Goal: Information Seeking & Learning: Learn about a topic

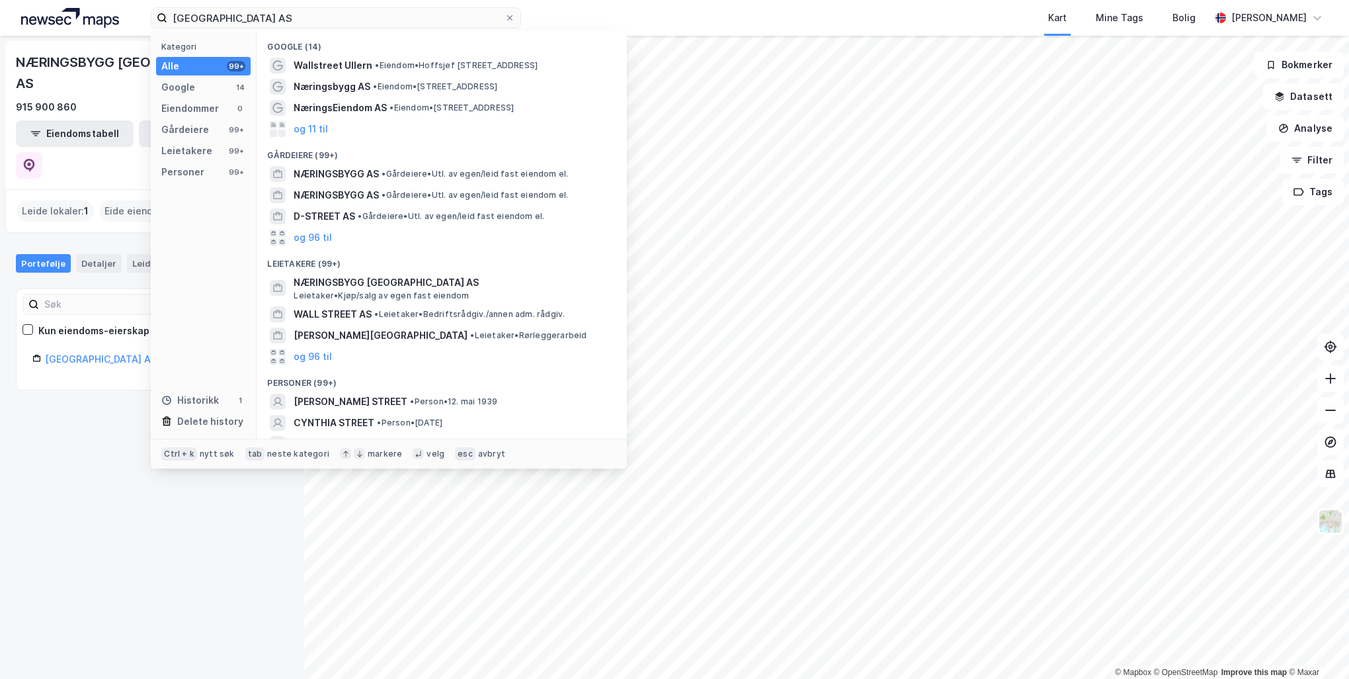
click at [417, 13] on input "[GEOGRAPHIC_DATA] AS" at bounding box center [335, 18] width 337 height 20
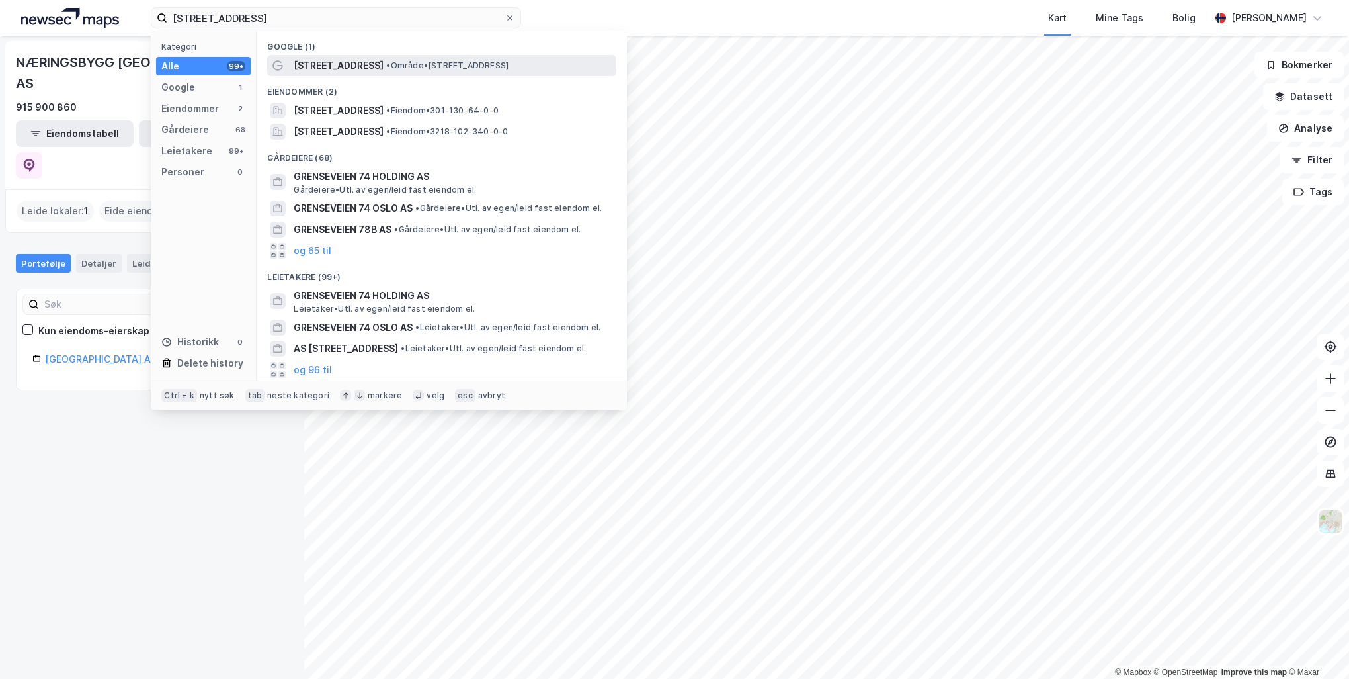
type input "[STREET_ADDRESS]"
click at [410, 63] on span "• Område • [STREET_ADDRESS]" at bounding box center [447, 65] width 122 height 11
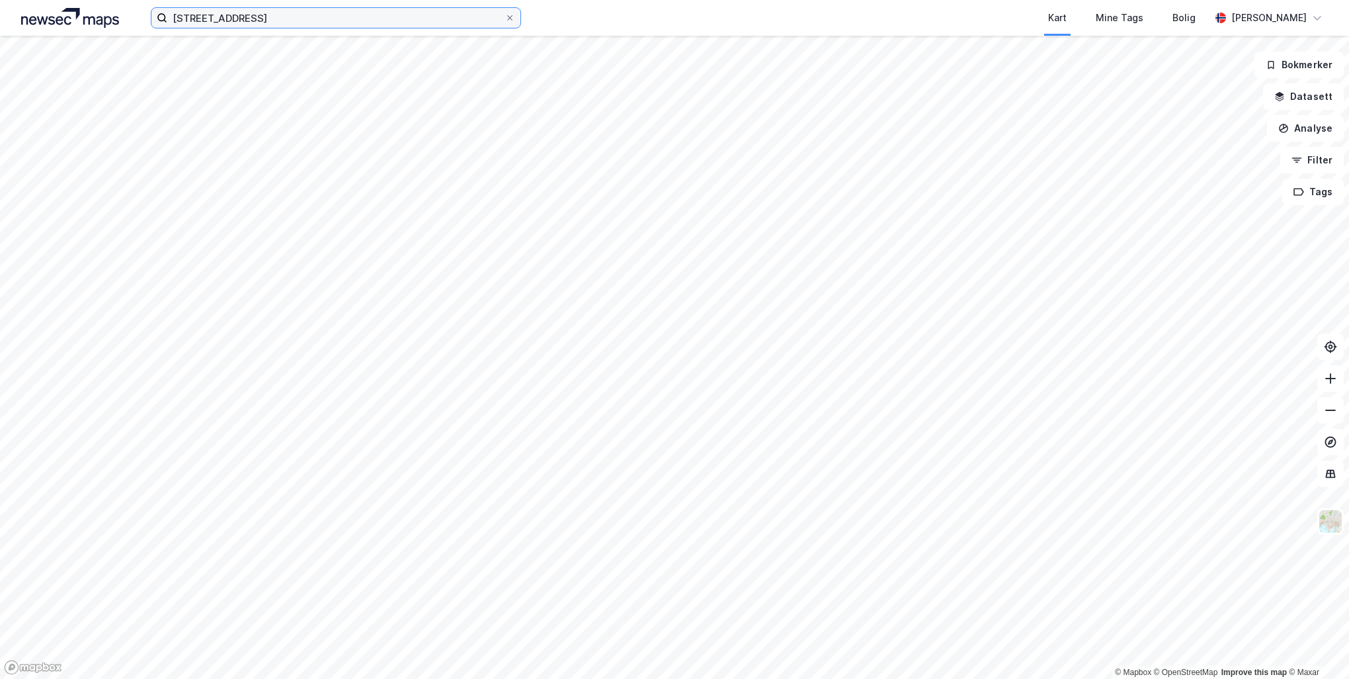
click at [276, 17] on input "[STREET_ADDRESS]" at bounding box center [335, 18] width 337 height 20
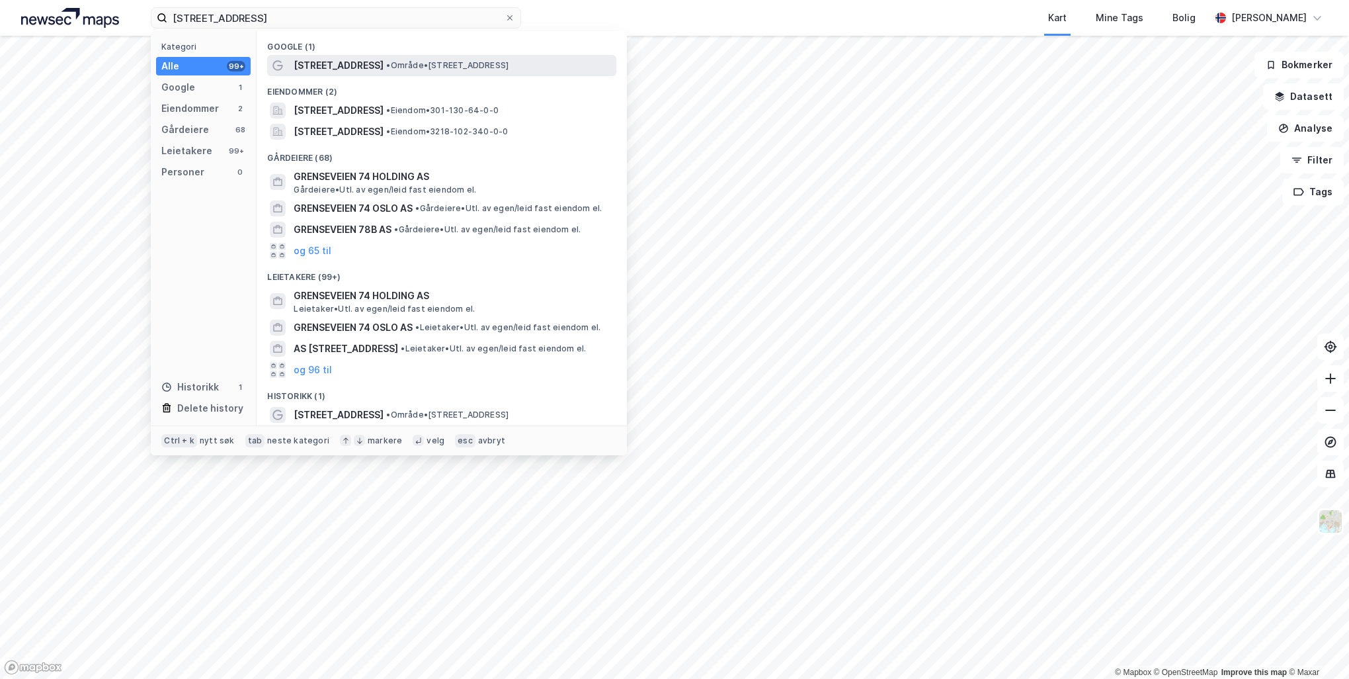
click at [325, 60] on span "[STREET_ADDRESS]" at bounding box center [339, 66] width 90 height 16
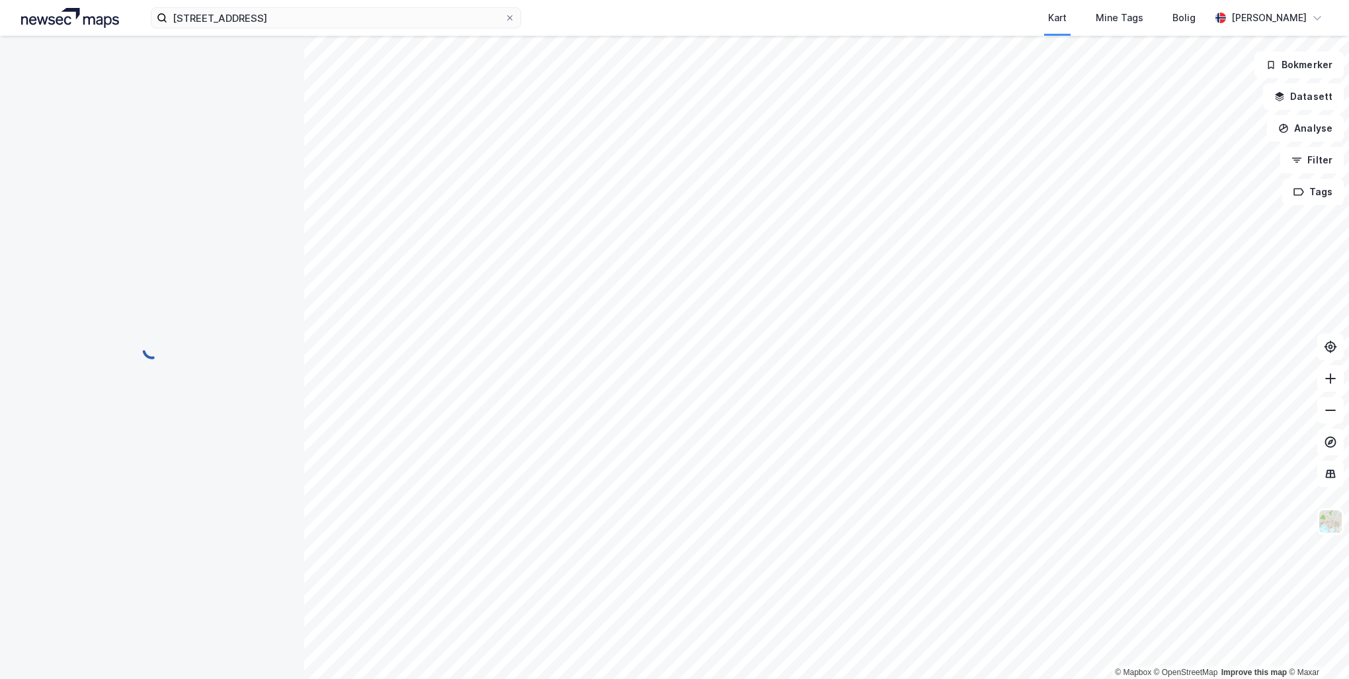
scroll to position [1, 0]
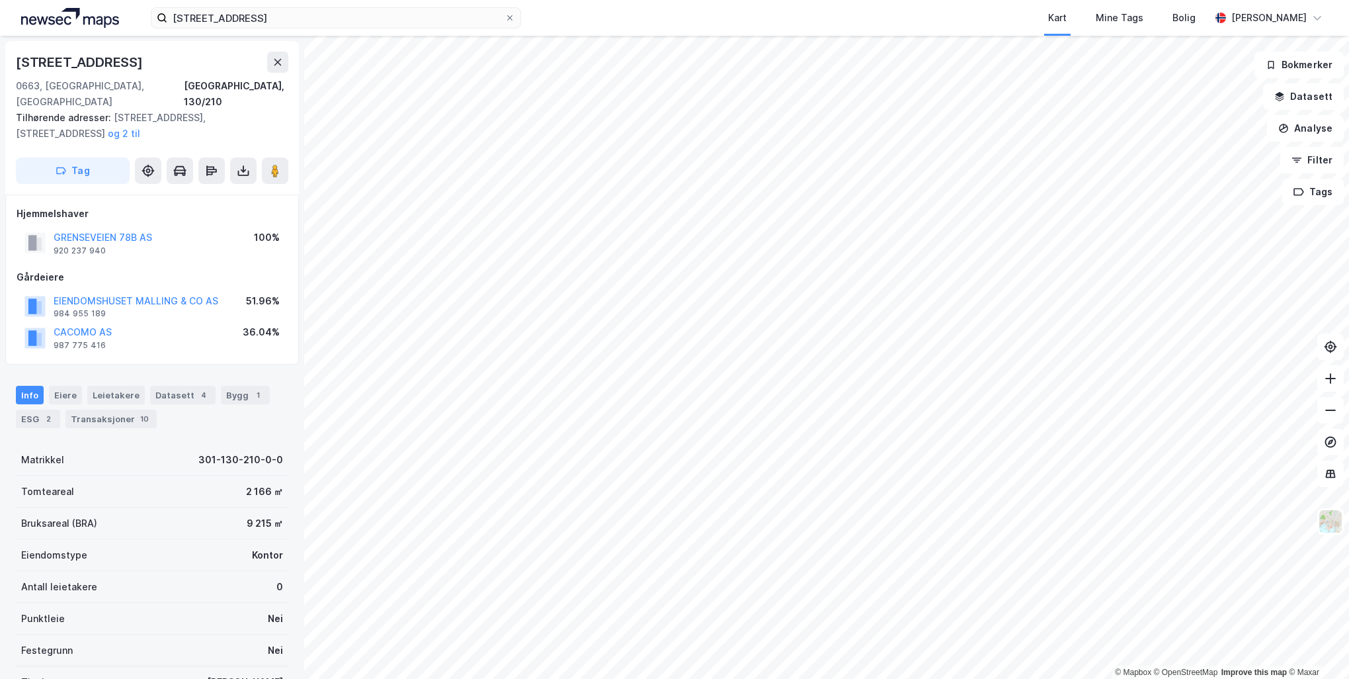
scroll to position [1, 0]
click at [106, 369] on div "Info [PERSON_NAME] Datasett 4 Bygg 1 ESG 2 Transaksjoner 10" at bounding box center [152, 400] width 304 height 63
click at [107, 385] on div "Leietakere" at bounding box center [116, 394] width 58 height 19
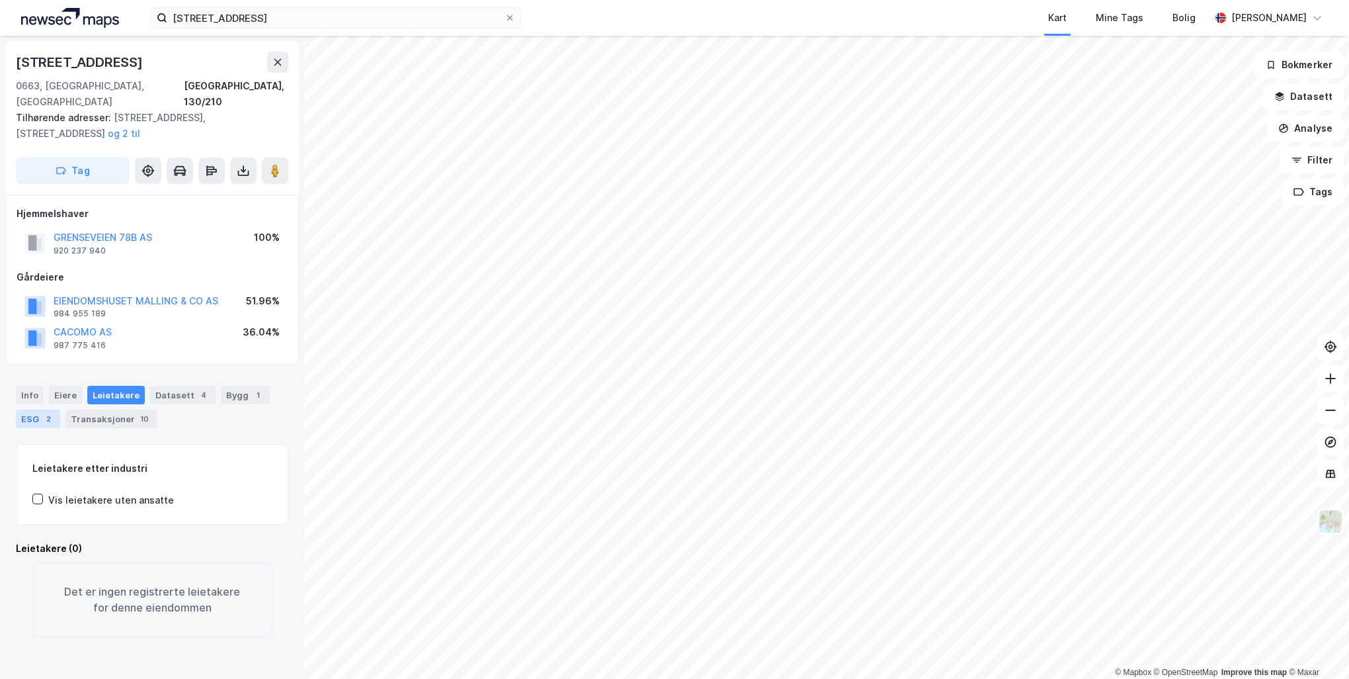
click at [35, 409] on div "ESG 2" at bounding box center [38, 418] width 44 height 19
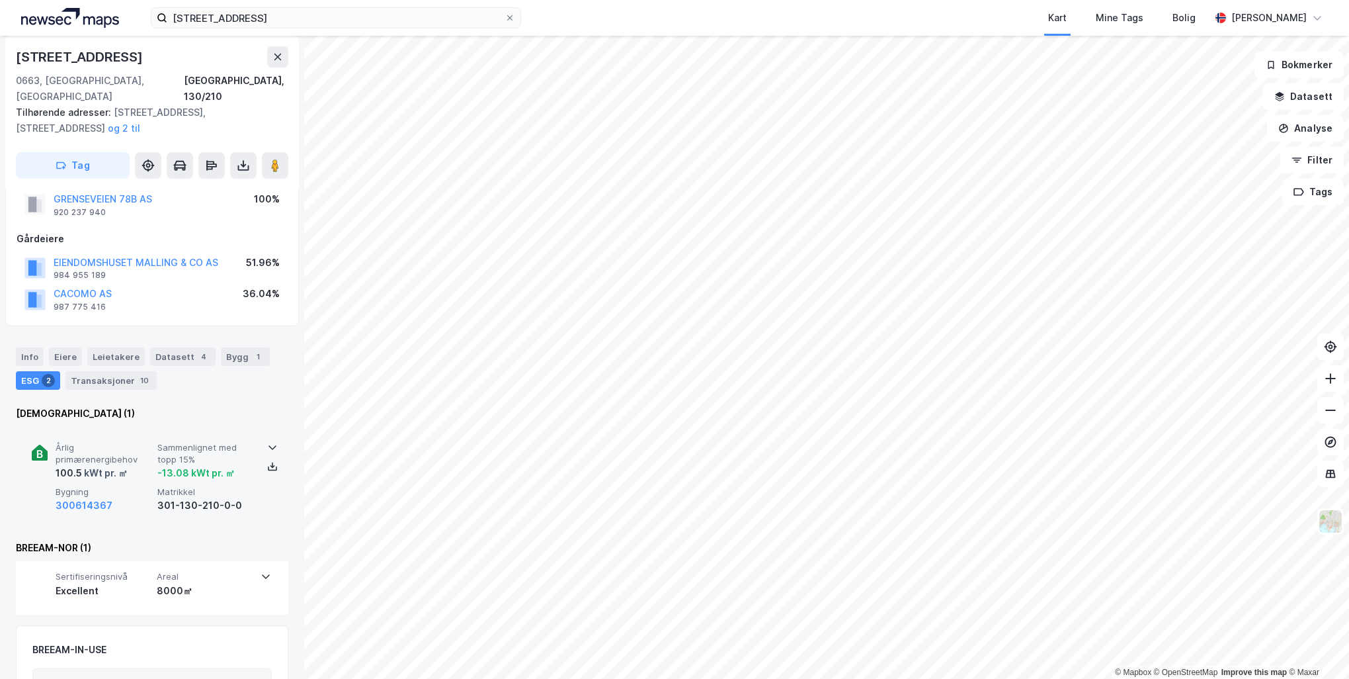
scroll to position [118, 0]
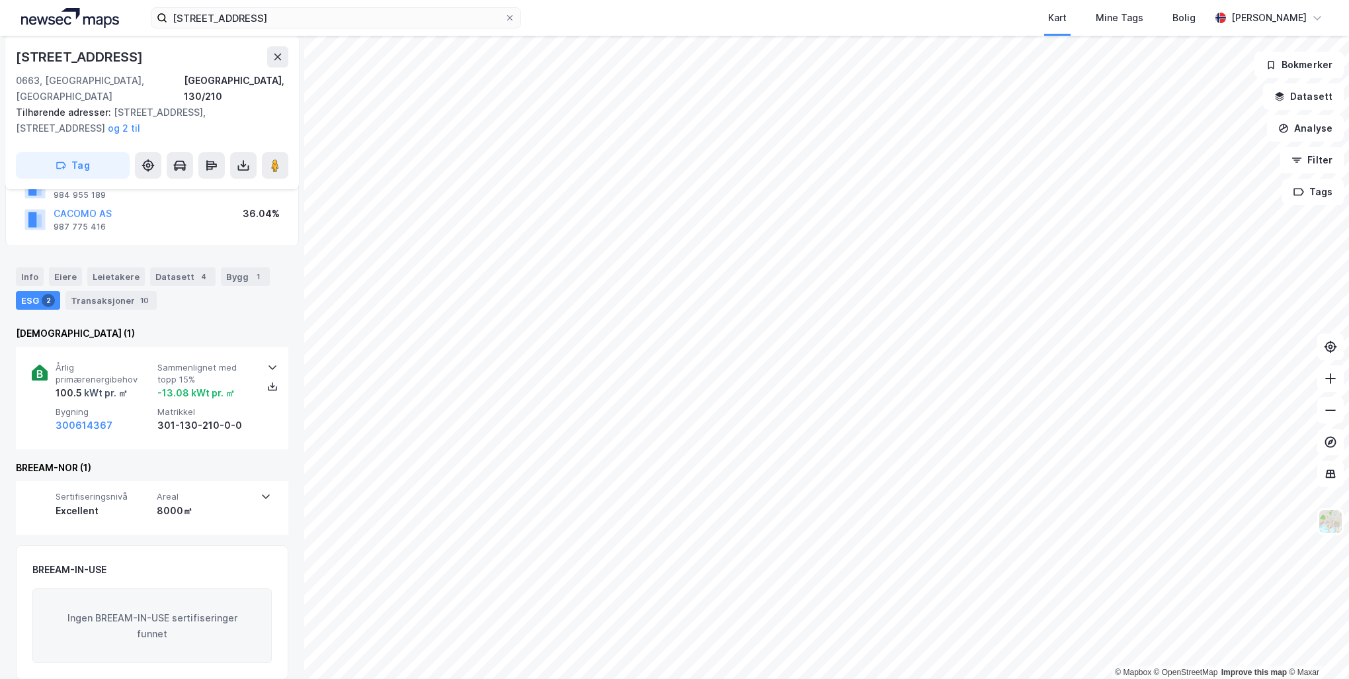
click at [189, 251] on div "Info [PERSON_NAME] Datasett 4 Bygg 1 ESG 2 Transaksjoner 10" at bounding box center [152, 282] width 304 height 63
click at [177, 267] on div "Datasett 4" at bounding box center [182, 276] width 65 height 19
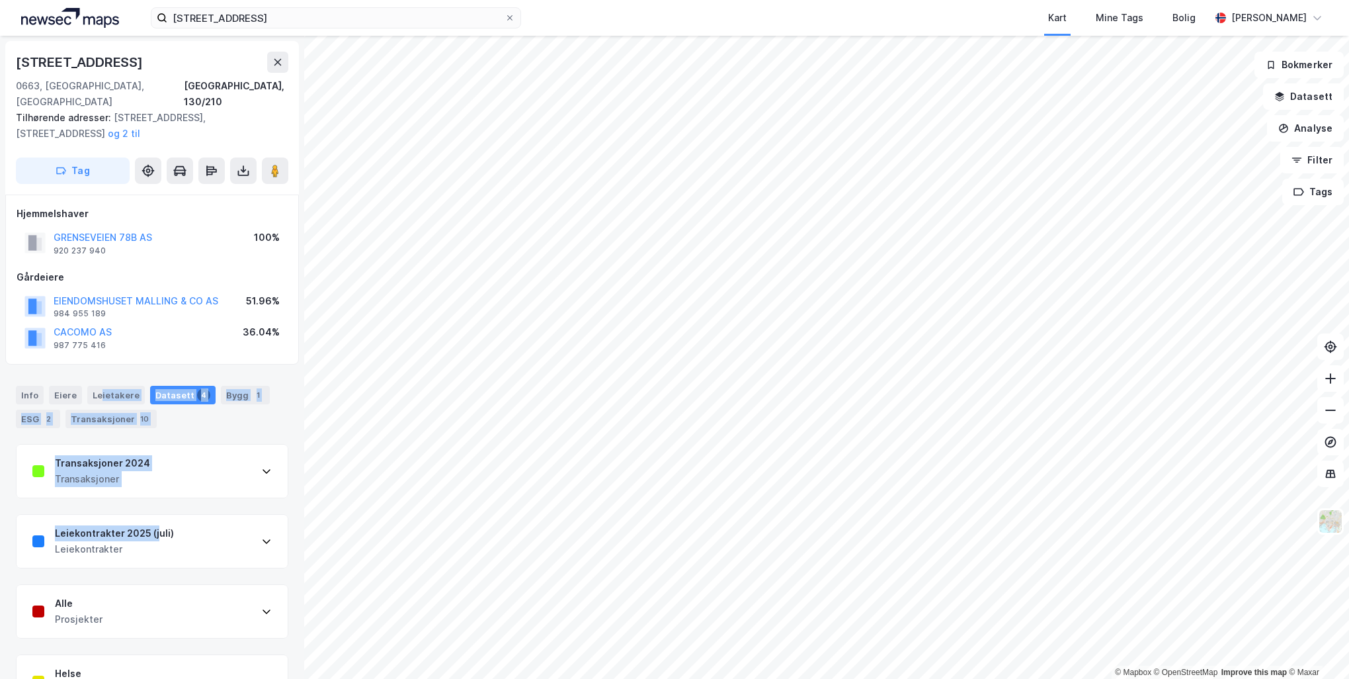
drag, startPoint x: 99, startPoint y: 374, endPoint x: 154, endPoint y: 509, distance: 145.7
click at [154, 509] on div "Info [PERSON_NAME] Datasett 4 Bygg 1 ESG 2 Transaksjoner 10 Transaksjoner 2024 …" at bounding box center [152, 539] width 272 height 339
drag, startPoint x: 154, startPoint y: 509, endPoint x: 194, endPoint y: 517, distance: 41.1
click at [194, 517] on div "Leiekontrakter 2025 (juli) Leiekontrakter" at bounding box center [152, 541] width 271 height 53
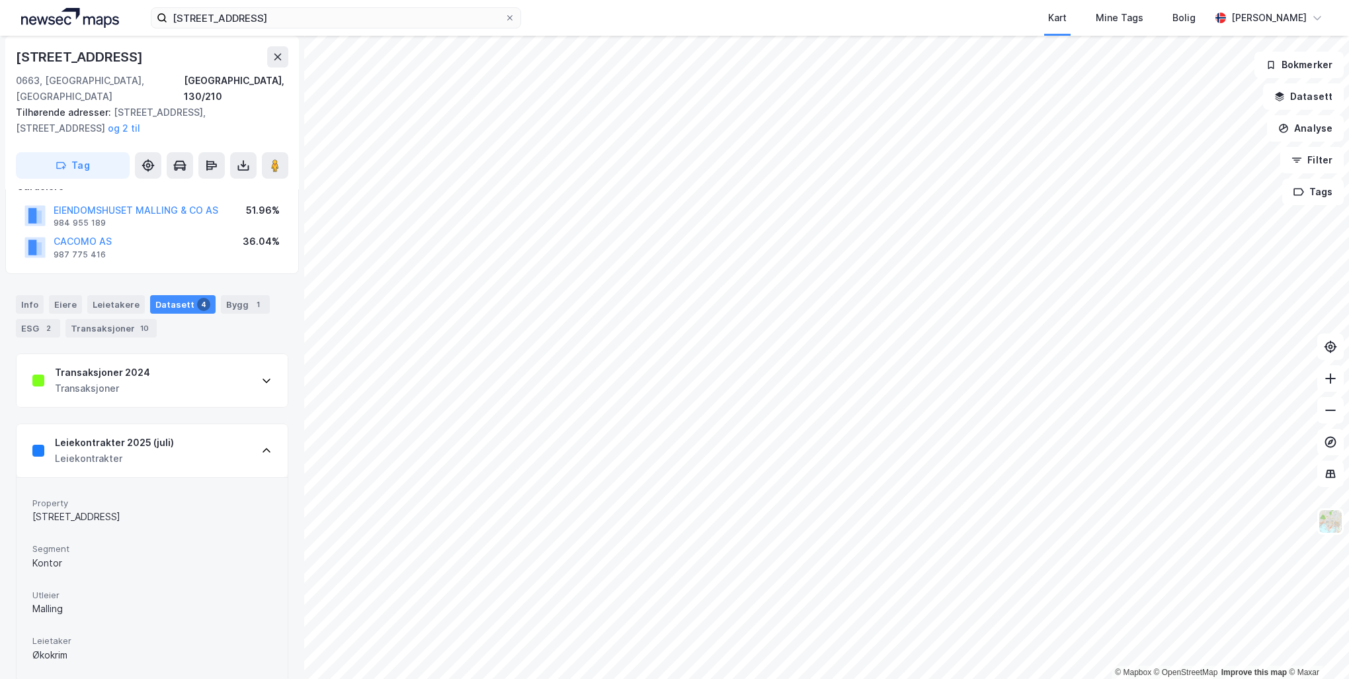
scroll to position [198, 0]
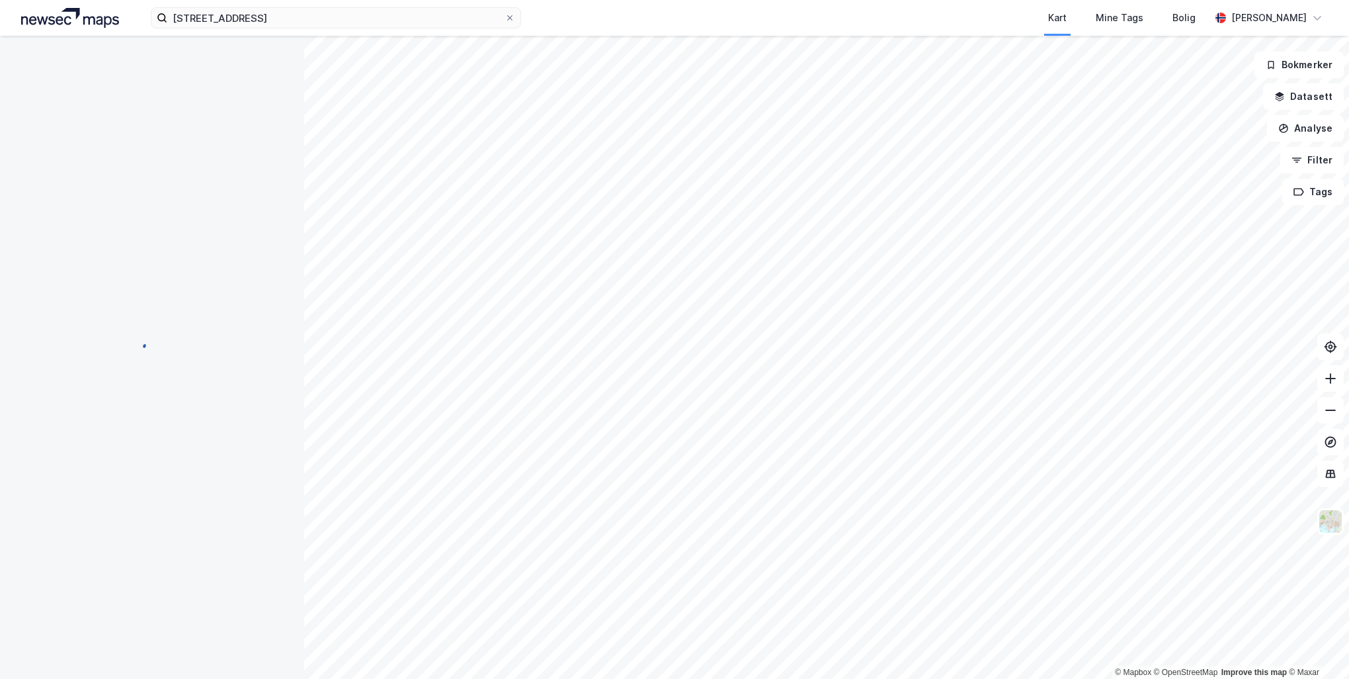
scroll to position [167, 0]
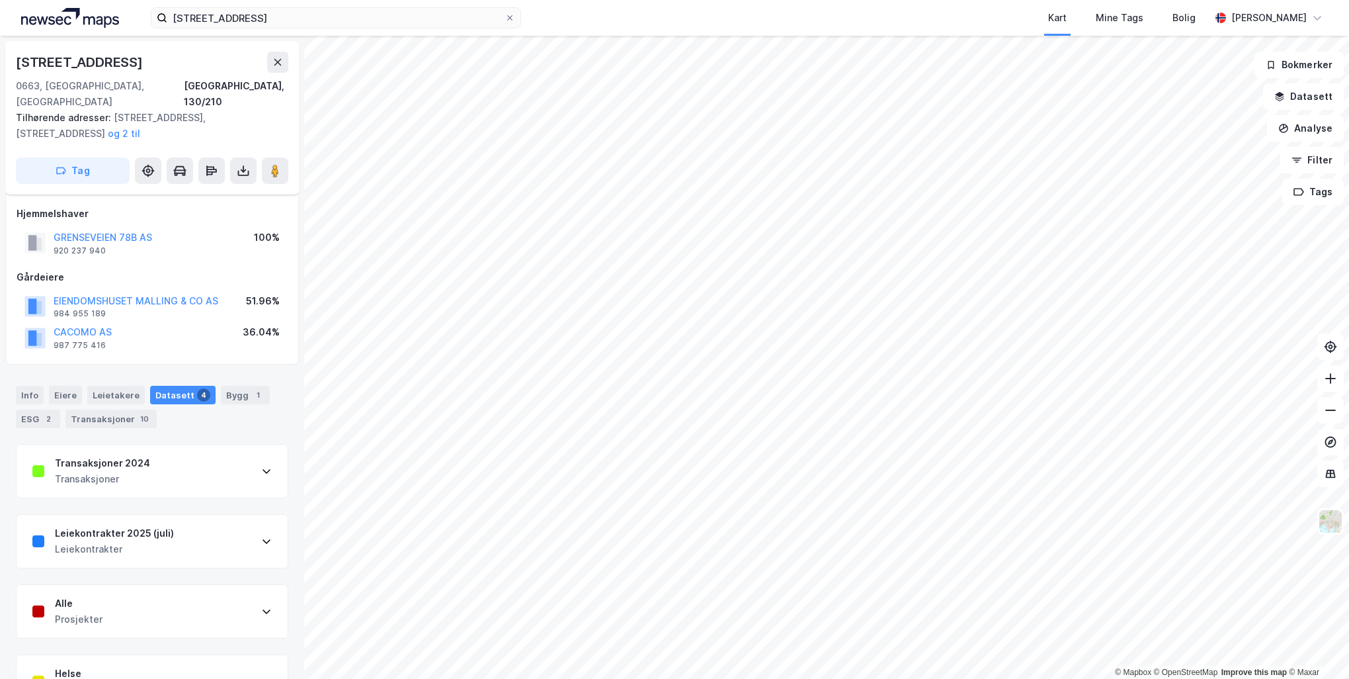
scroll to position [28, 0]
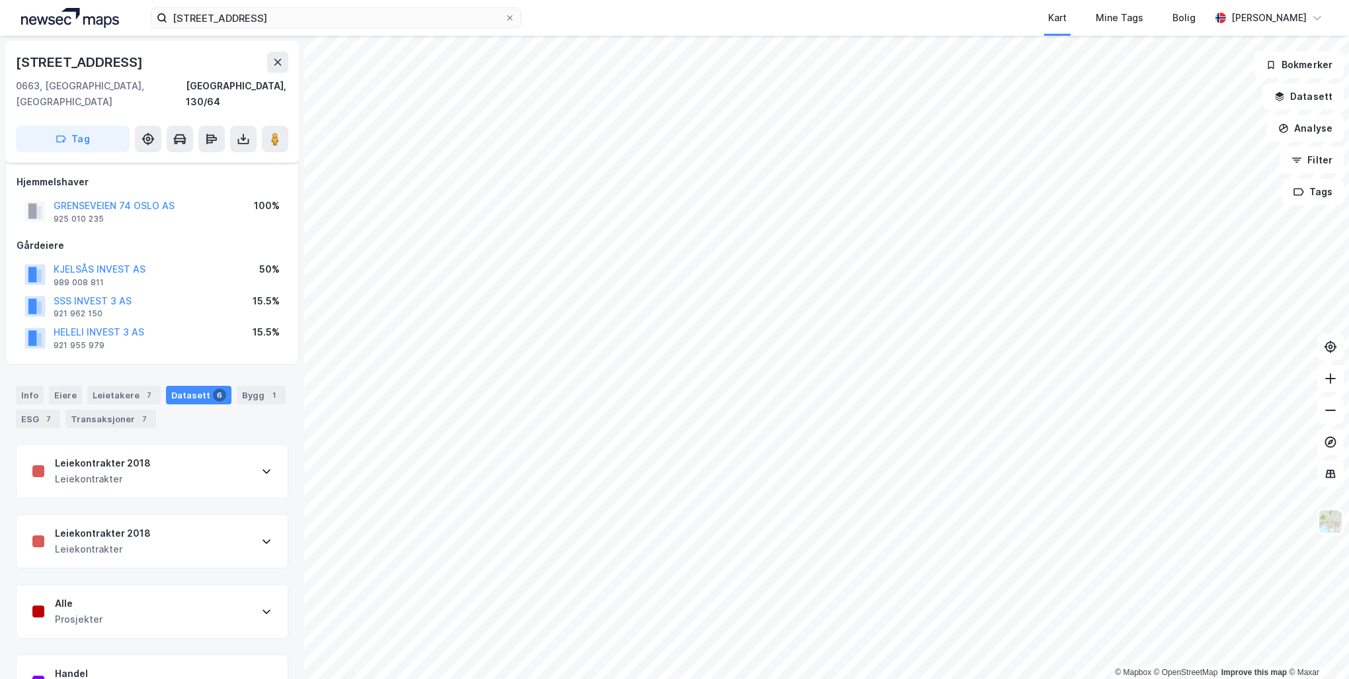
scroll to position [28, 0]
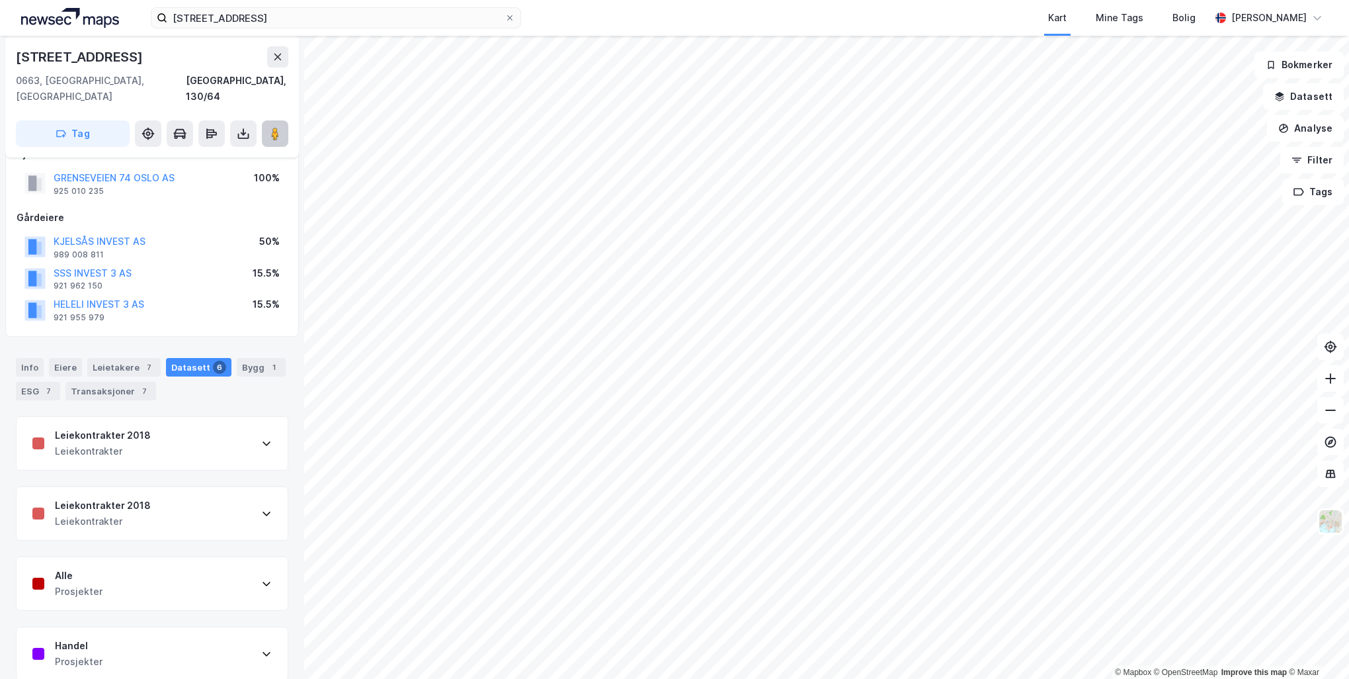
click at [280, 127] on icon at bounding box center [275, 133] width 13 height 13
